Goal: Information Seeking & Learning: Learn about a topic

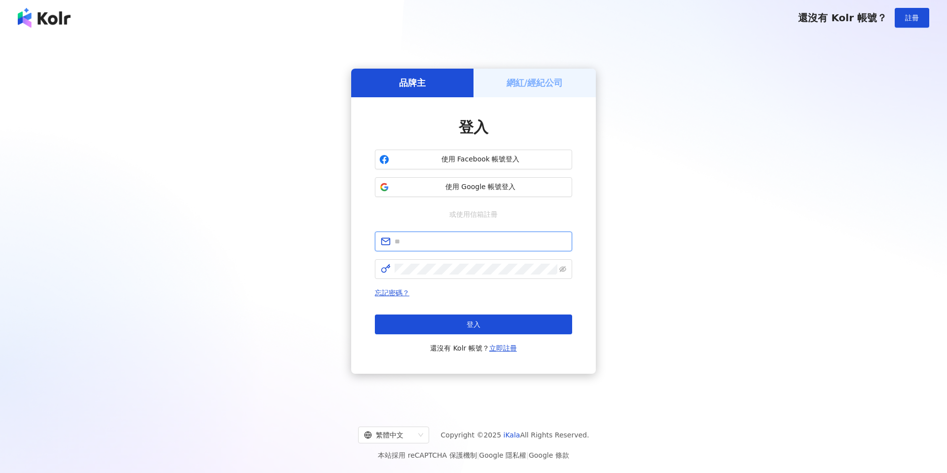
click at [418, 238] on input "text" at bounding box center [481, 241] width 172 height 11
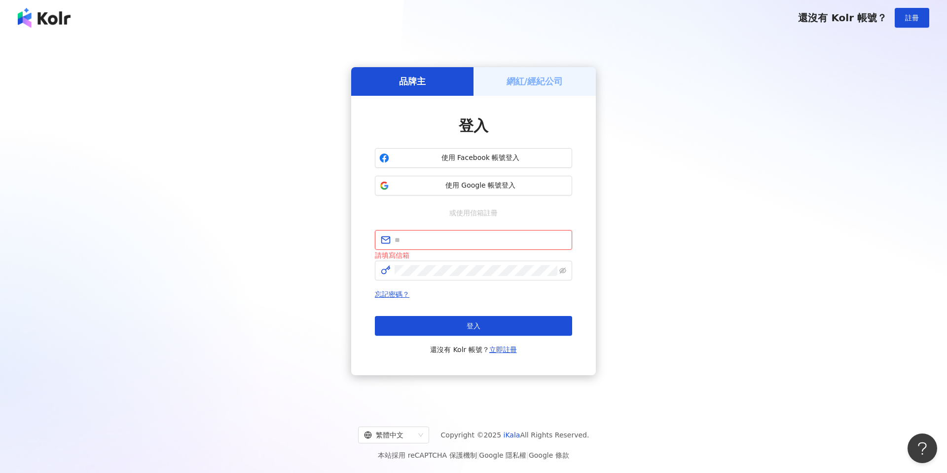
type input "**********"
click at [446, 322] on button "登入" at bounding box center [473, 326] width 197 height 20
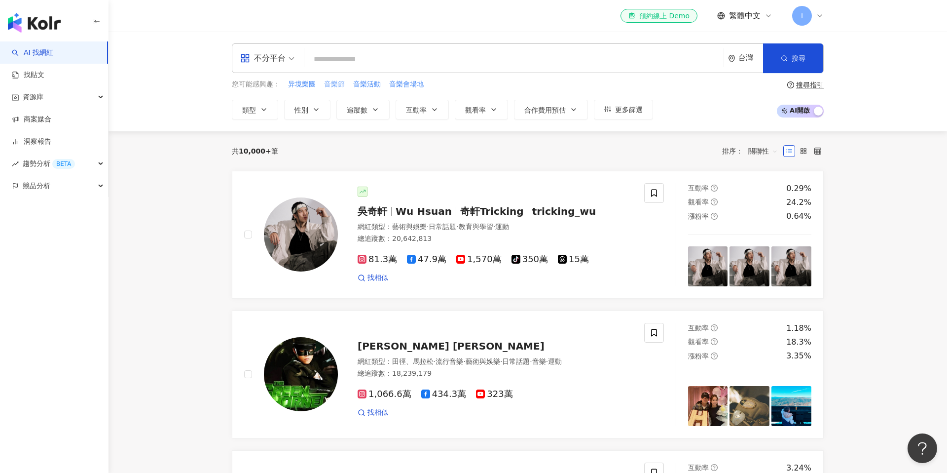
click at [337, 83] on span "音樂節" at bounding box center [334, 84] width 21 height 10
type input "***"
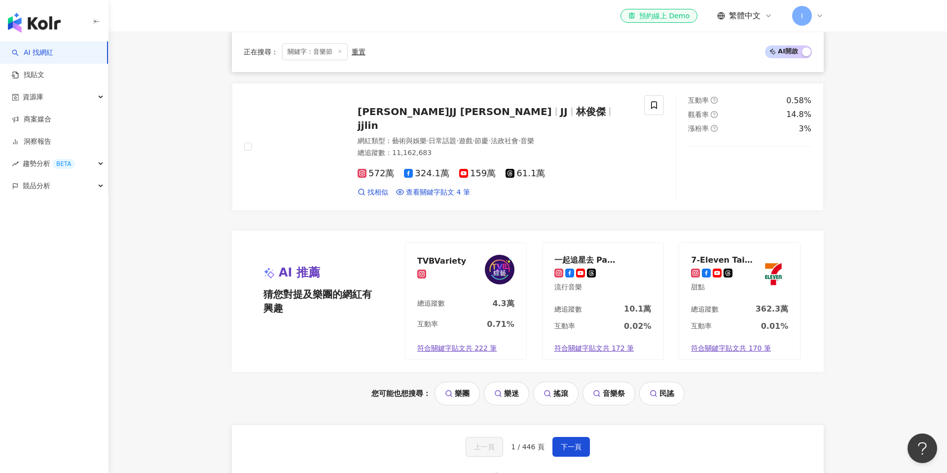
scroll to position [1949, 0]
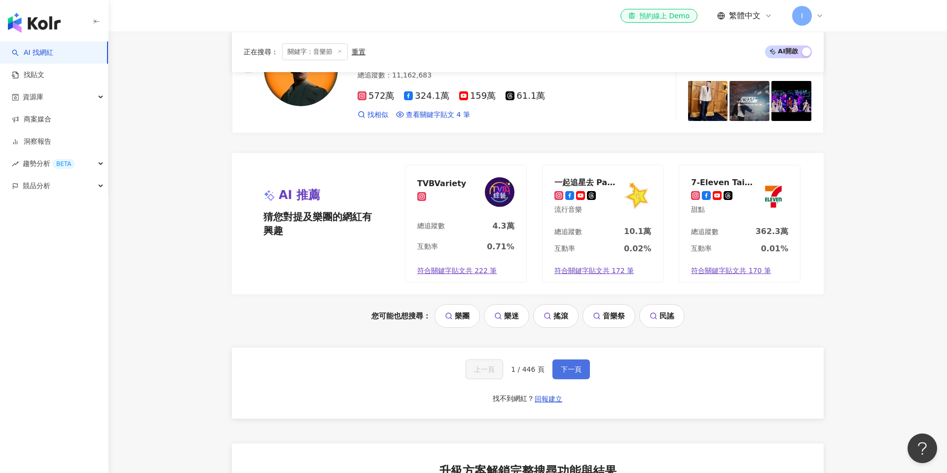
click at [570, 367] on span "下一頁" at bounding box center [571, 369] width 21 height 8
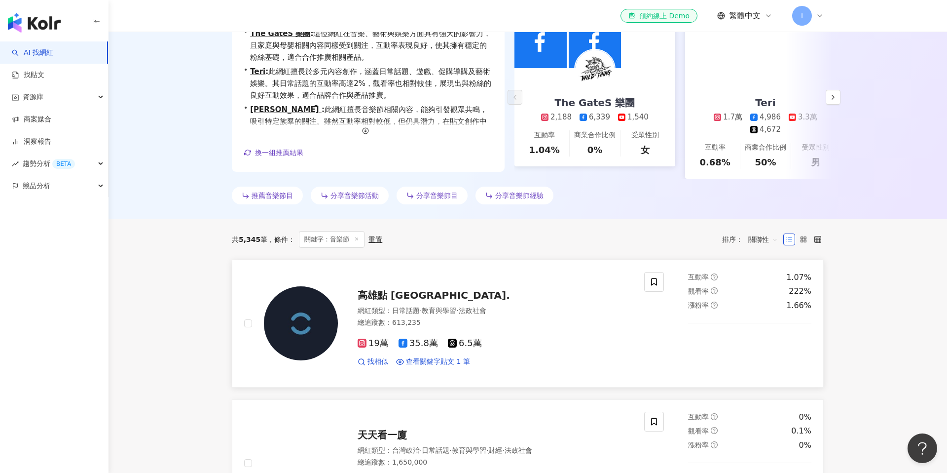
scroll to position [0, 0]
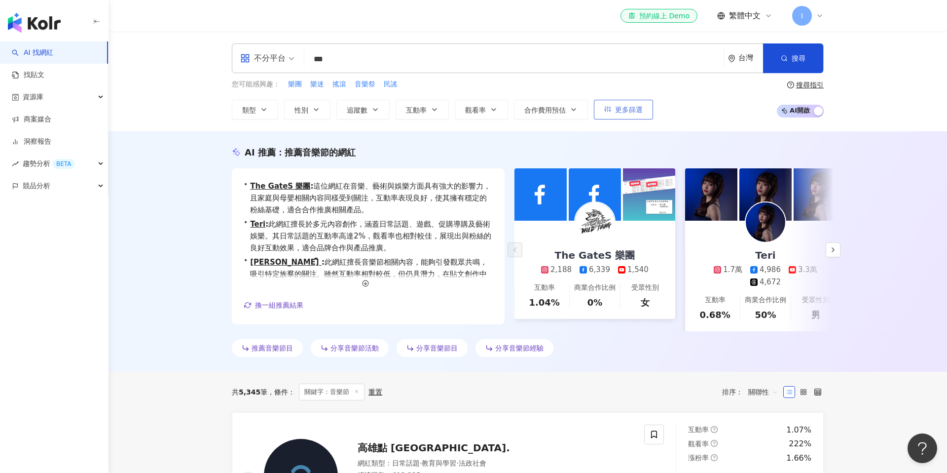
click at [615, 105] on button "更多篩選" at bounding box center [623, 110] width 59 height 20
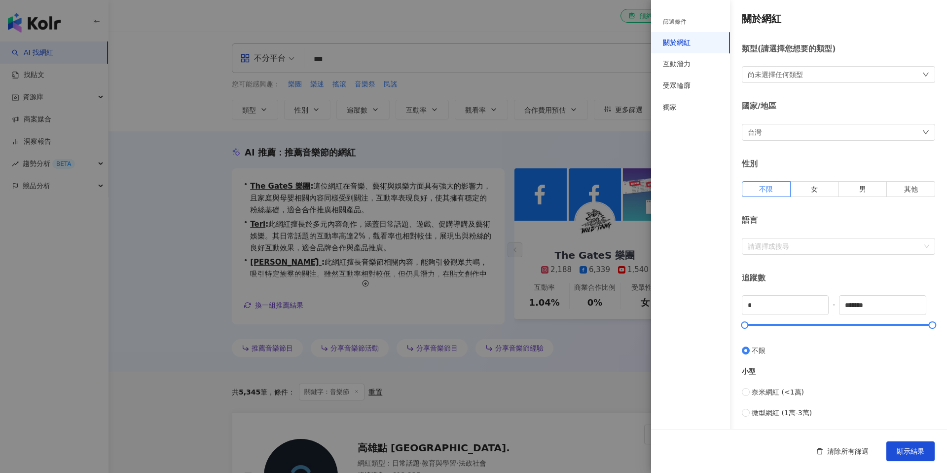
click at [607, 173] on div at bounding box center [473, 236] width 947 height 473
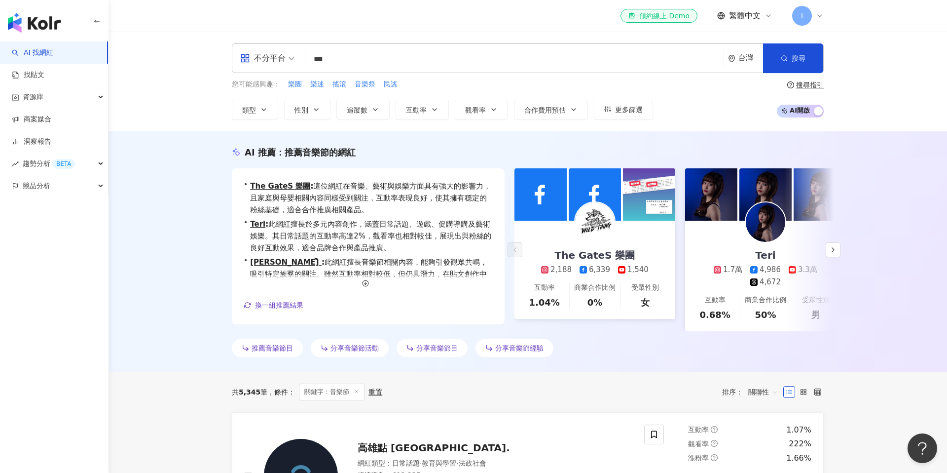
click at [53, 48] on link "AI 找網紅" at bounding box center [32, 53] width 41 height 10
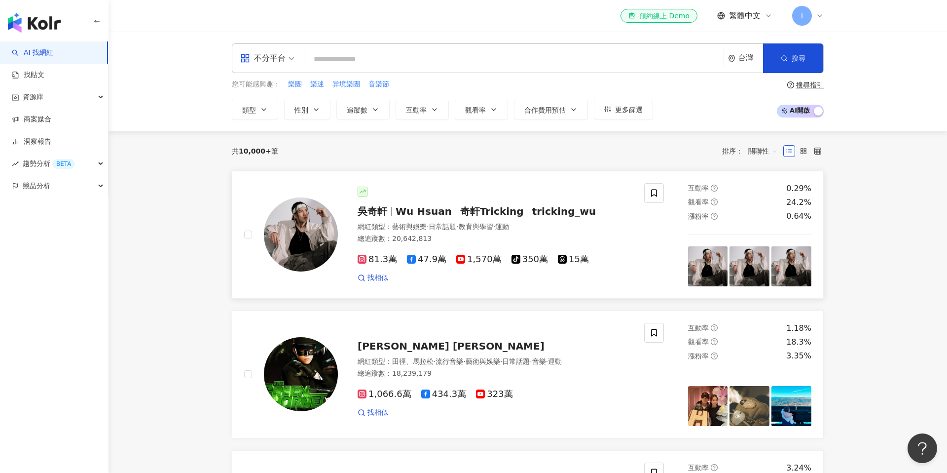
click at [405, 211] on span "Wu Hsuan" at bounding box center [424, 211] width 56 height 12
